Goal: Task Accomplishment & Management: Use online tool/utility

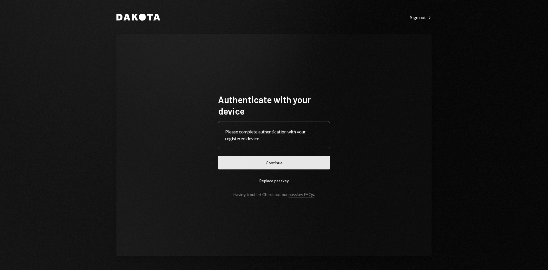
click at [278, 160] on button "Continue" at bounding box center [274, 162] width 112 height 13
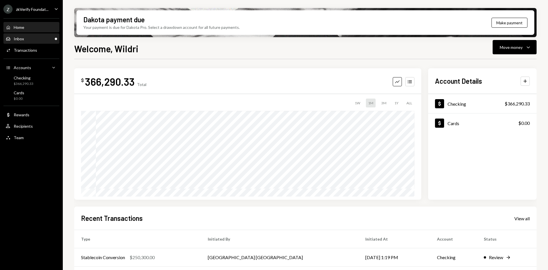
click at [49, 39] on div "Inbox Inbox" at bounding box center [31, 38] width 51 height 5
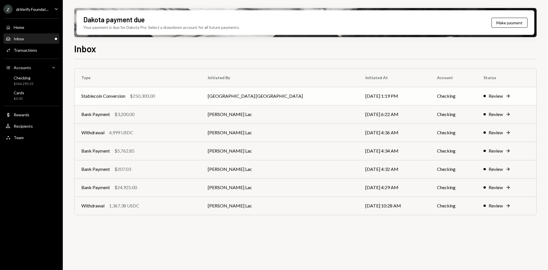
click at [182, 95] on div "Stablecoin Conversion $250,300.00" at bounding box center [137, 95] width 113 height 7
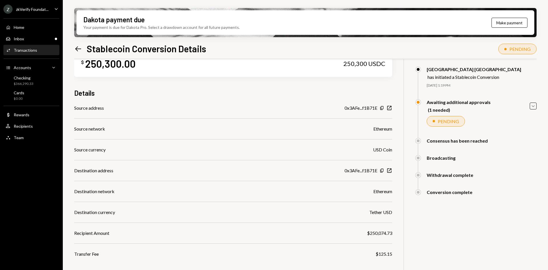
scroll to position [46, 0]
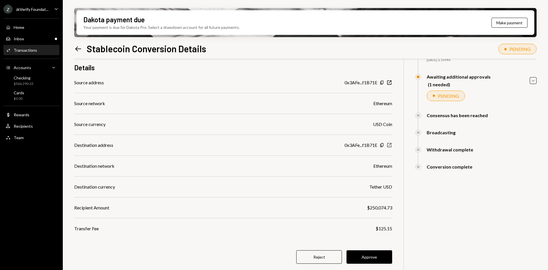
click at [389, 147] on icon "button" at bounding box center [389, 145] width 4 height 4
click at [380, 256] on button "Approve" at bounding box center [370, 256] width 46 height 13
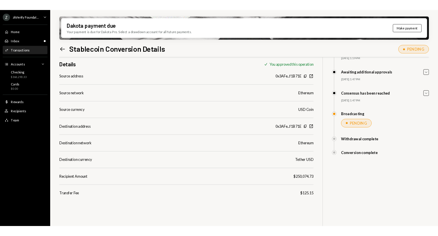
scroll to position [0, 0]
